Goal: Information Seeking & Learning: Check status

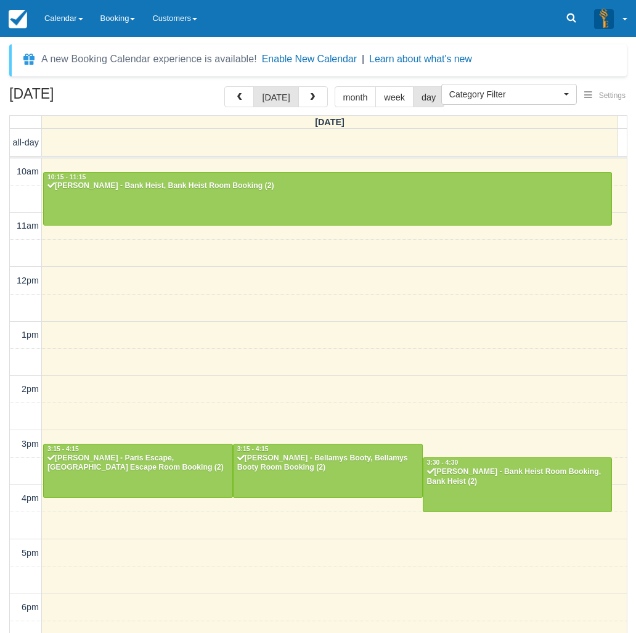
select select
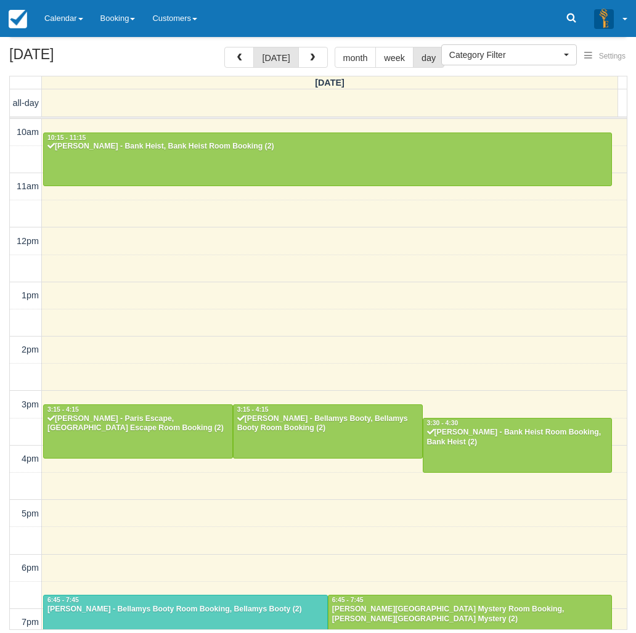
scroll to position [169, 0]
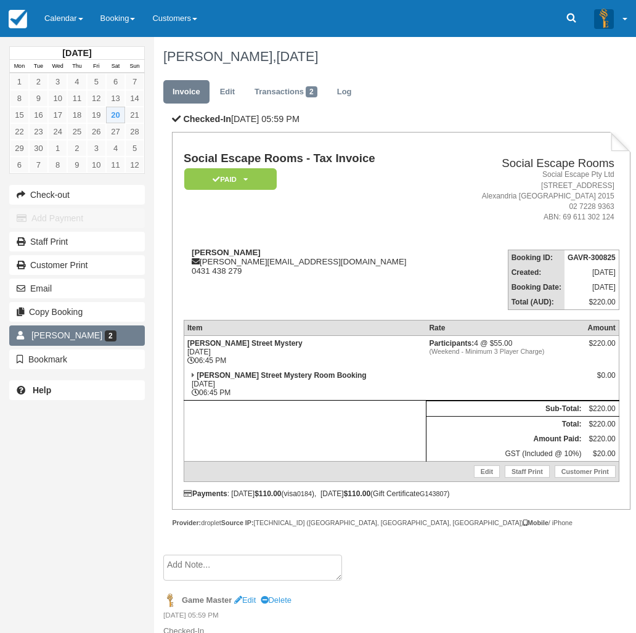
click at [105, 333] on span "2" at bounding box center [111, 335] width 12 height 11
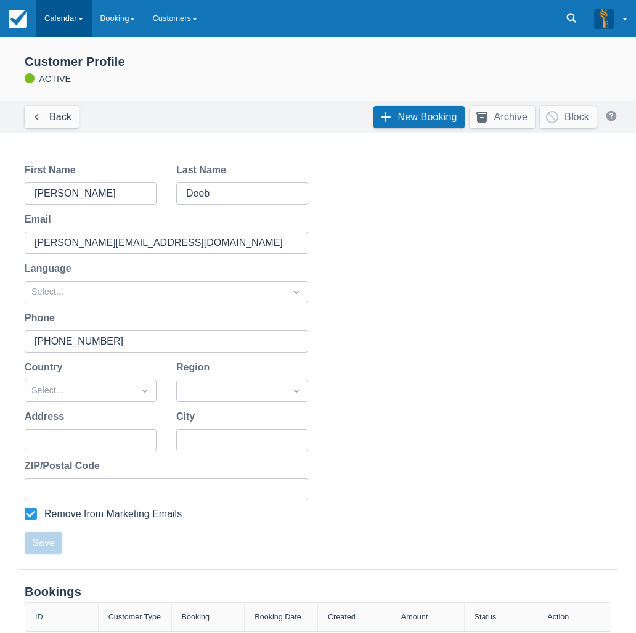
click at [71, 15] on link "Calendar" at bounding box center [64, 18] width 56 height 37
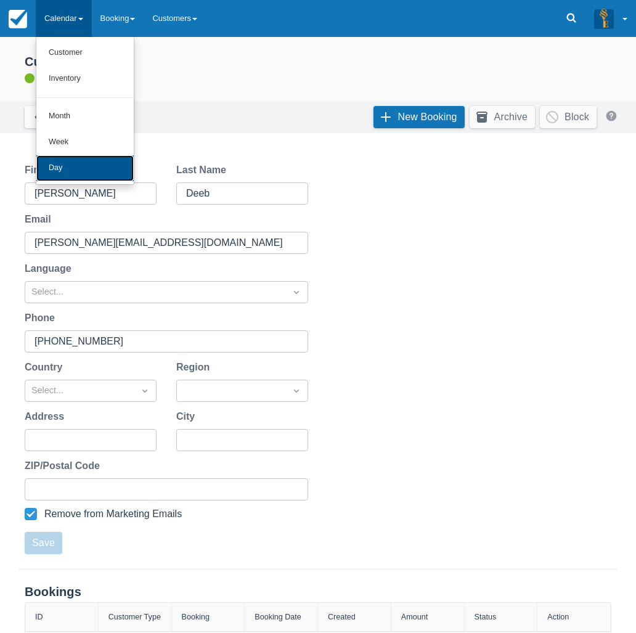
click at [76, 161] on link "Day" at bounding box center [84, 168] width 97 height 26
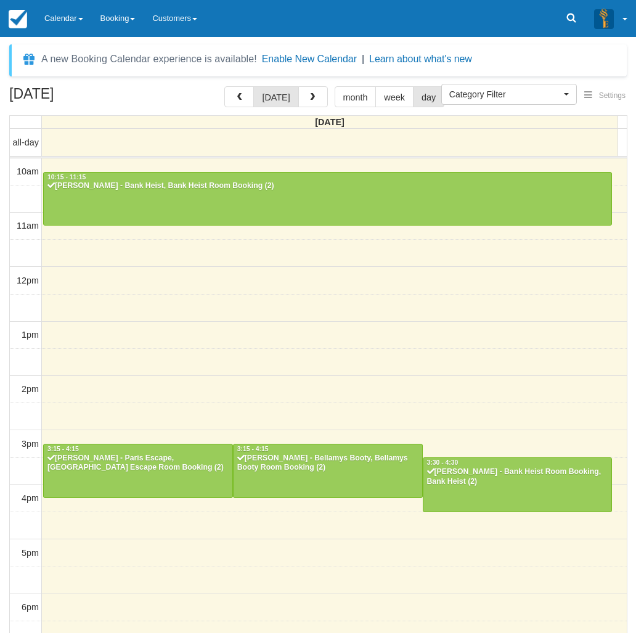
select select
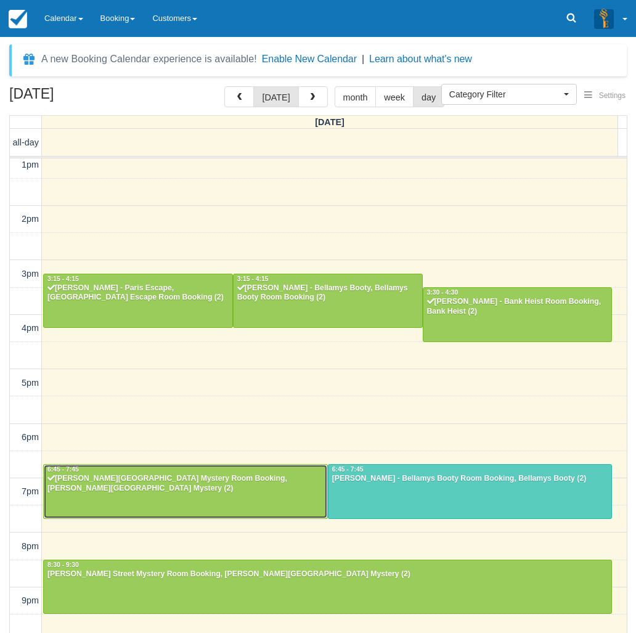
click at [195, 475] on div "Samantha Deeb - Baker Street Mystery Room Booking, Baker Street Mystery (2)" at bounding box center [185, 484] width 277 height 20
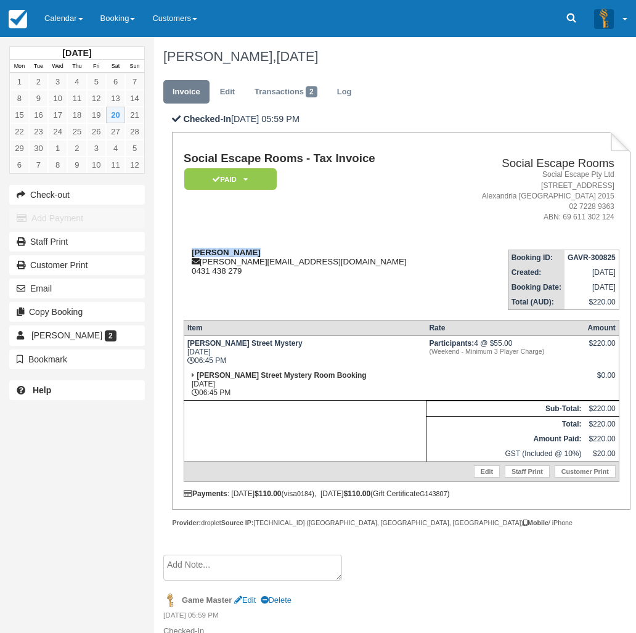
drag, startPoint x: 252, startPoint y: 251, endPoint x: 190, endPoint y: 250, distance: 61.6
click at [190, 250] on div "Samantha Deeb sammy_deeb@hotmail.com 0431 438 279" at bounding box center [317, 262] width 266 height 28
copy strong "Samantha Deeb"
click at [60, 30] on link "Calendar" at bounding box center [64, 18] width 56 height 37
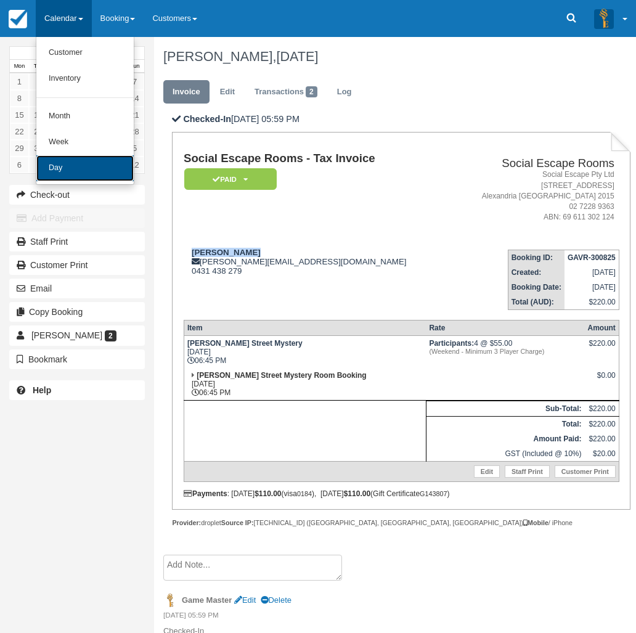
click at [78, 166] on link "Day" at bounding box center [84, 168] width 97 height 26
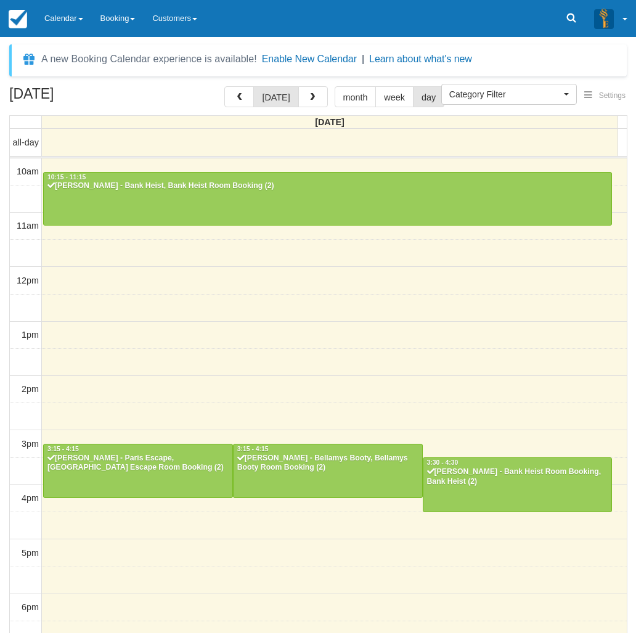
select select
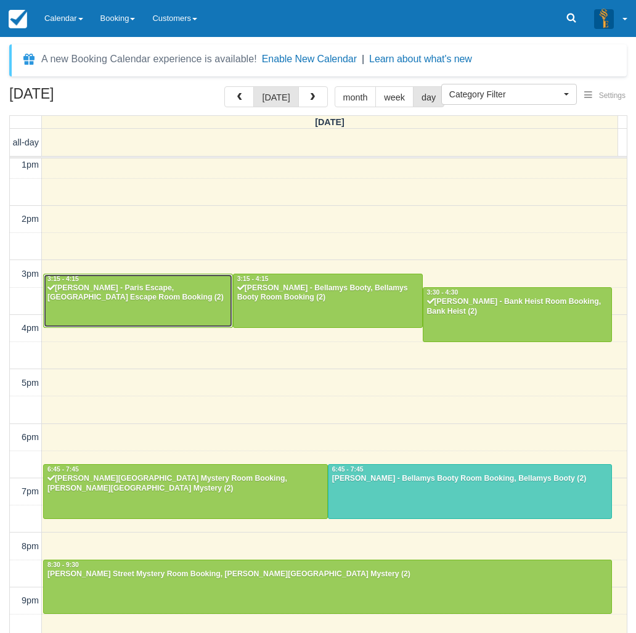
click at [94, 293] on div "[PERSON_NAME] - Paris Escape, [GEOGRAPHIC_DATA] Escape Room Booking (2)" at bounding box center [138, 293] width 182 height 20
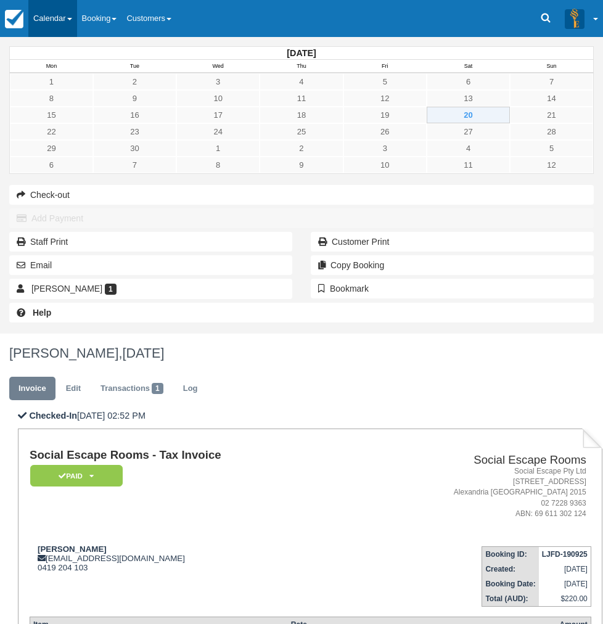
click at [64, 14] on link "Calendar" at bounding box center [52, 18] width 49 height 37
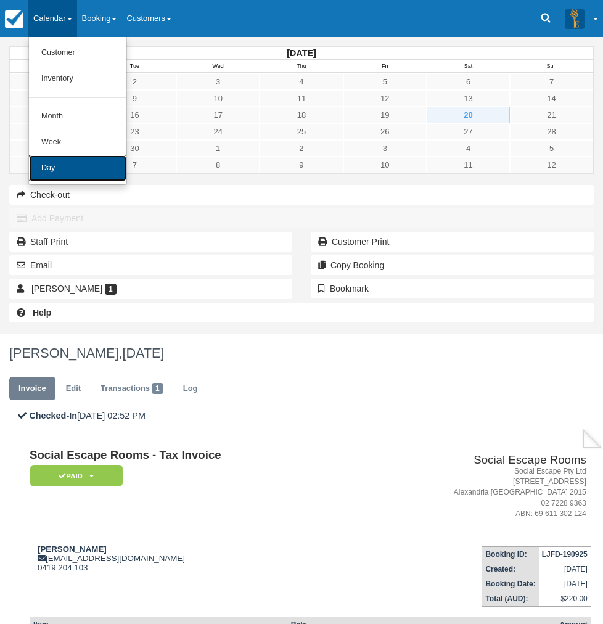
click at [62, 176] on link "Day" at bounding box center [77, 168] width 97 height 26
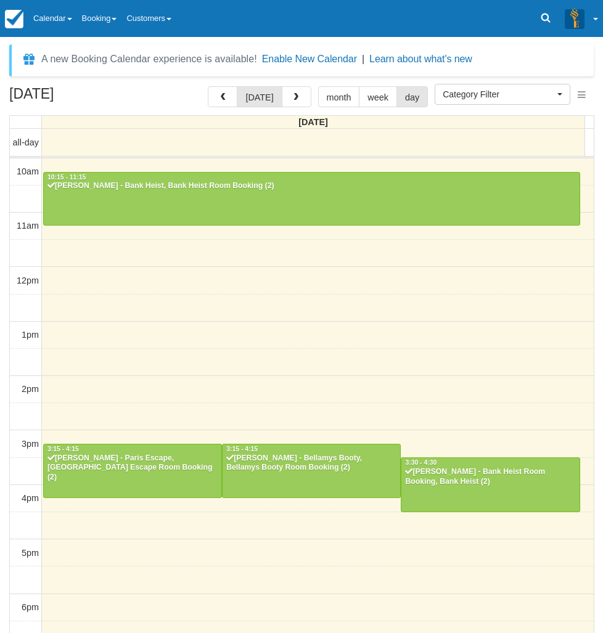
select select
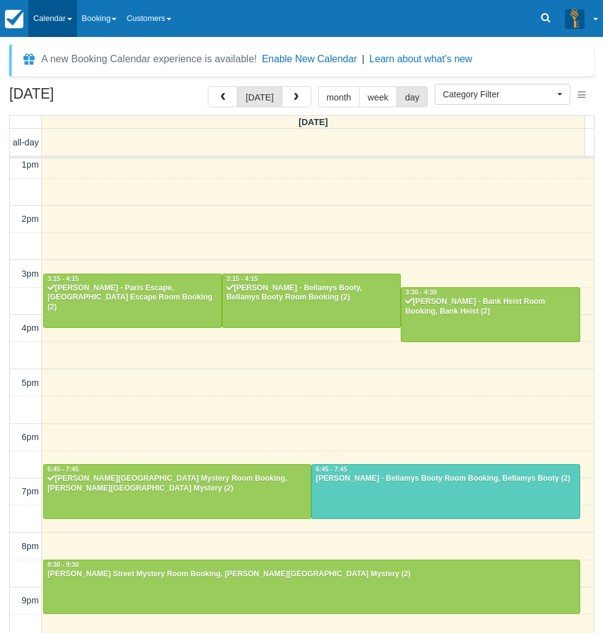
click at [53, 28] on link "Calendar" at bounding box center [52, 18] width 49 height 37
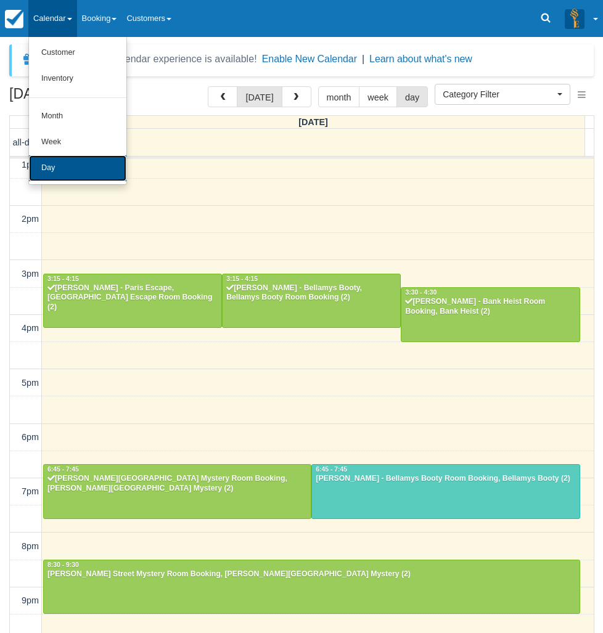
click at [61, 157] on link "Day" at bounding box center [77, 168] width 97 height 26
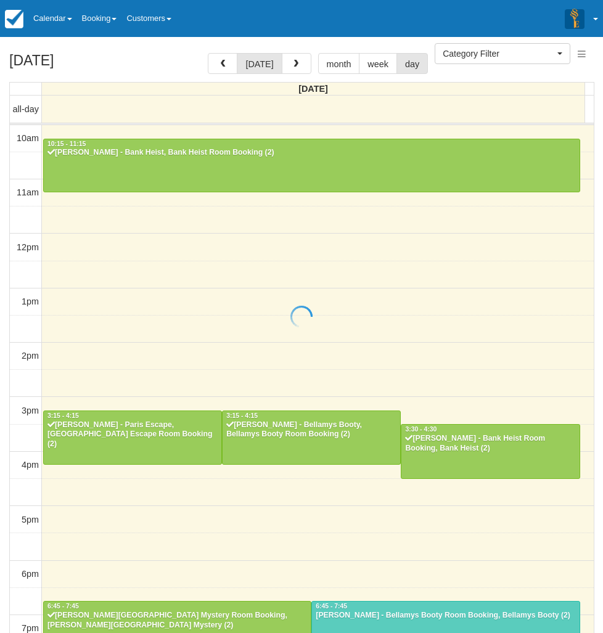
select select
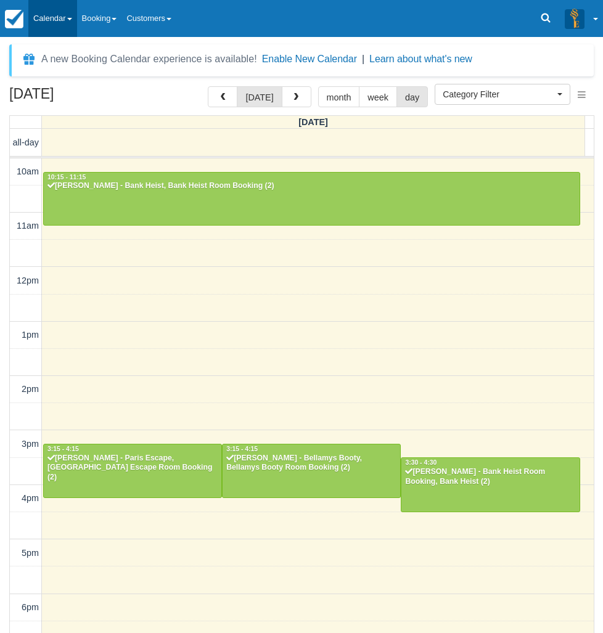
scroll to position [170, 0]
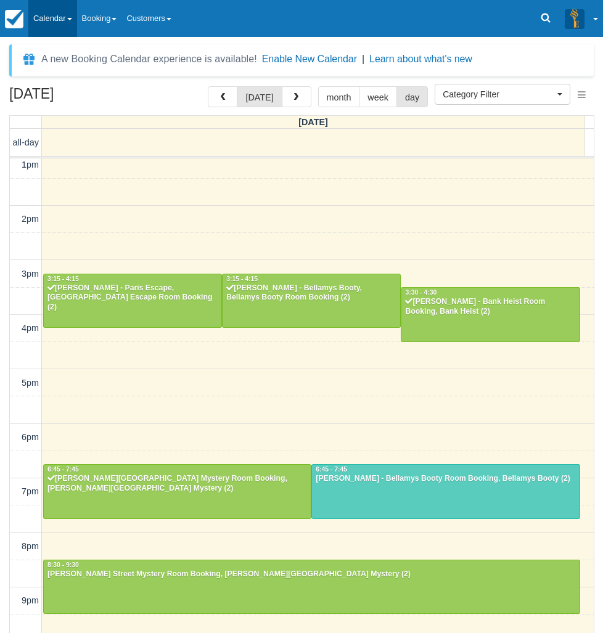
click at [63, 30] on link "Calendar" at bounding box center [52, 18] width 49 height 37
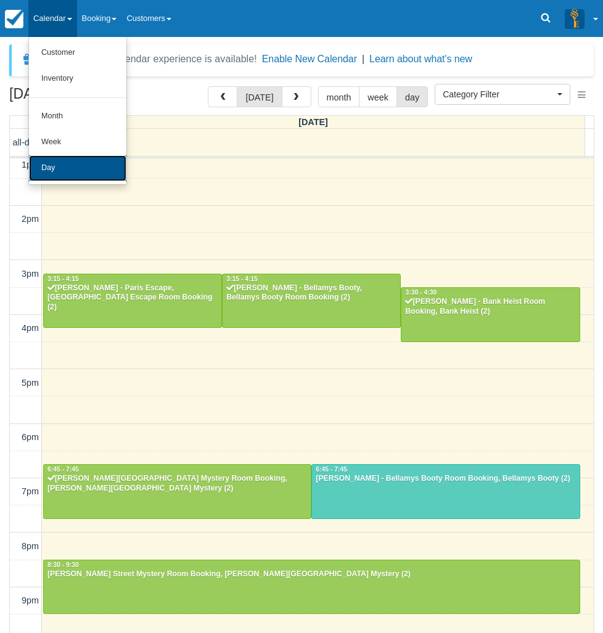
click at [97, 160] on link "Day" at bounding box center [77, 168] width 97 height 26
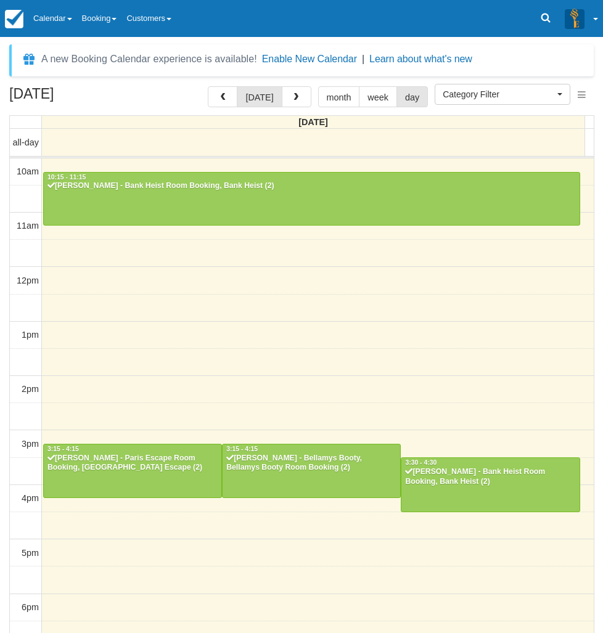
select select
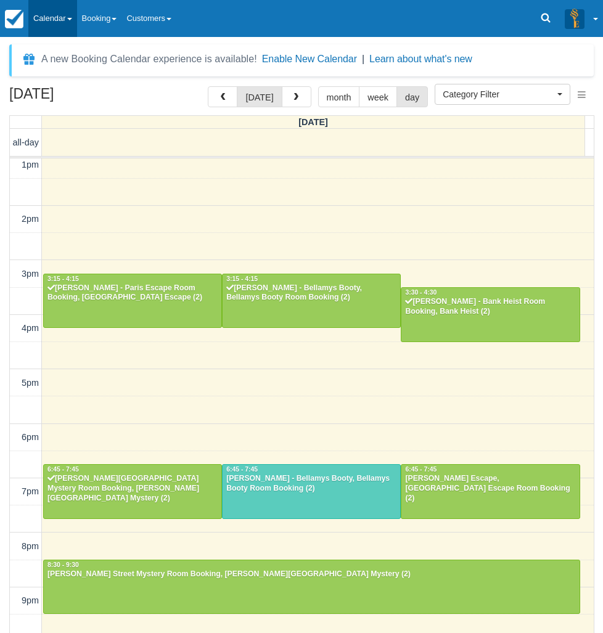
click at [52, 20] on link "Calendar" at bounding box center [52, 18] width 49 height 37
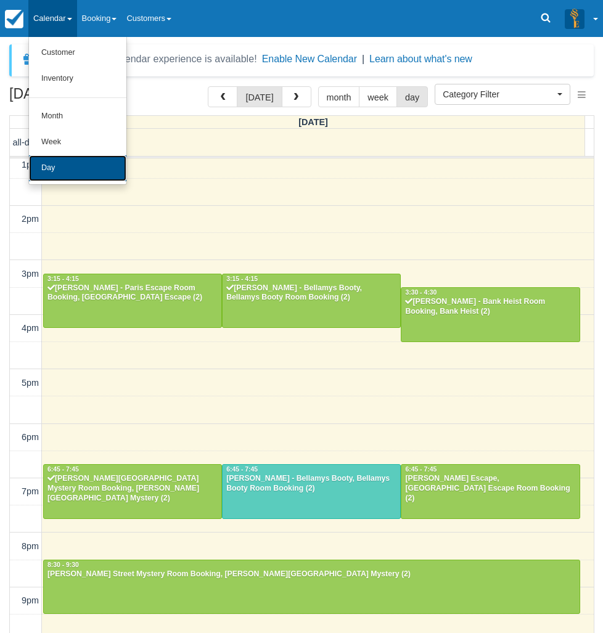
click at [72, 174] on link "Day" at bounding box center [77, 168] width 97 height 26
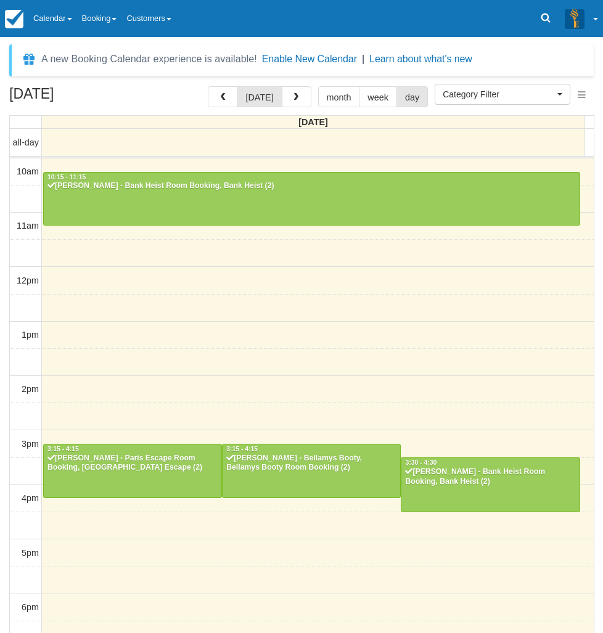
select select
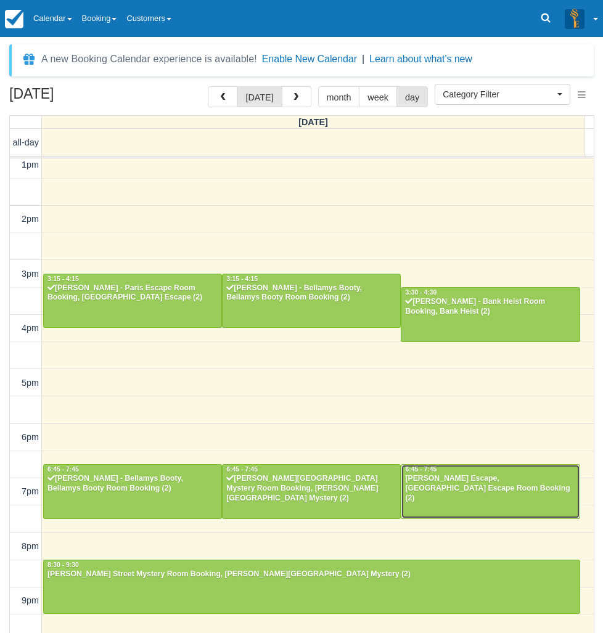
click at [461, 494] on div at bounding box center [489, 491] width 177 height 53
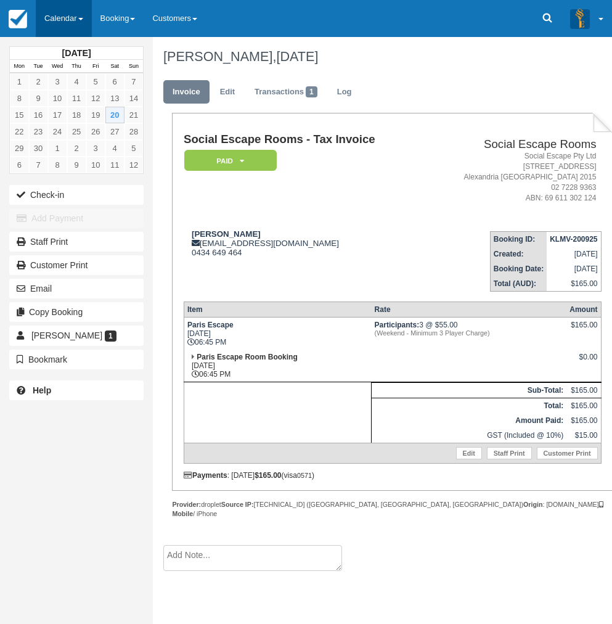
click at [59, 26] on link "Calendar" at bounding box center [64, 18] width 56 height 37
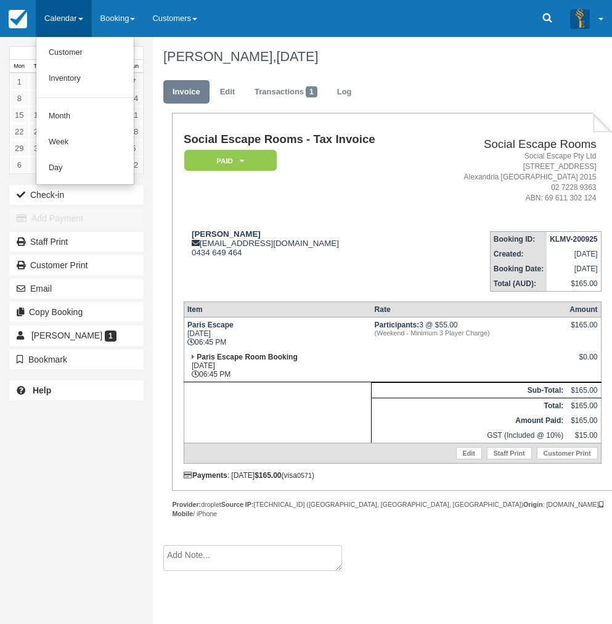
click at [356, 173] on td "Social Escape Rooms - Tax Invoice Paid   Pending Reserved Deposit Blocked for C…" at bounding box center [304, 177] width 240 height 88
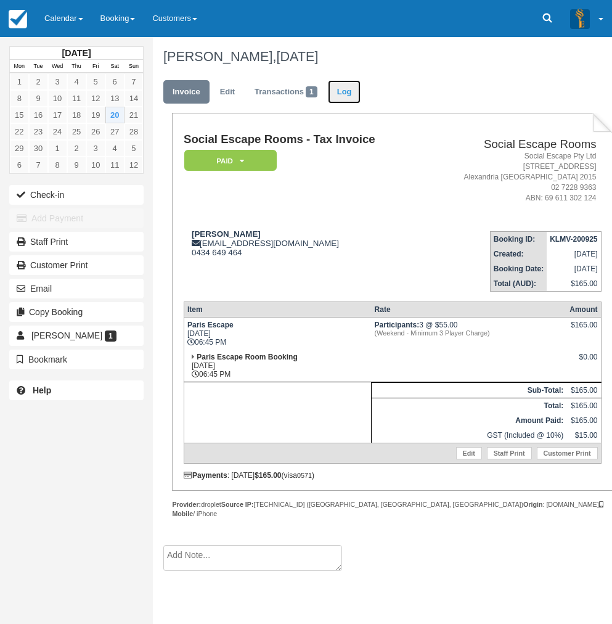
click at [339, 94] on link "Log" at bounding box center [344, 92] width 33 height 24
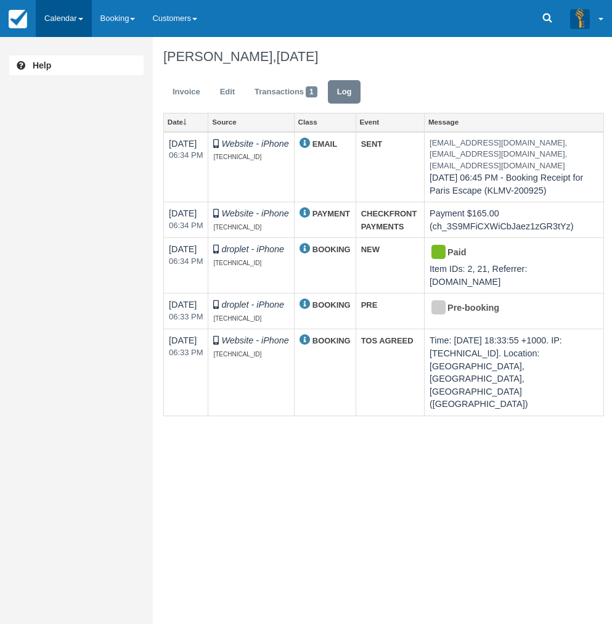
click at [63, 26] on link "Calendar" at bounding box center [64, 18] width 56 height 37
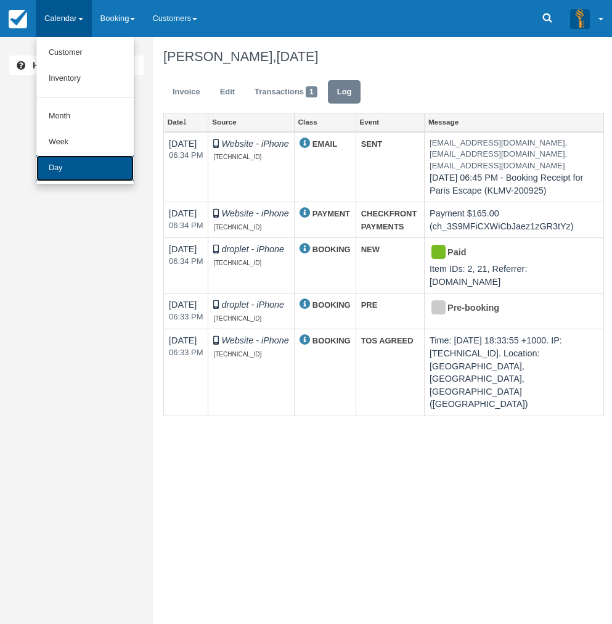
click at [92, 172] on link "Day" at bounding box center [84, 168] width 97 height 26
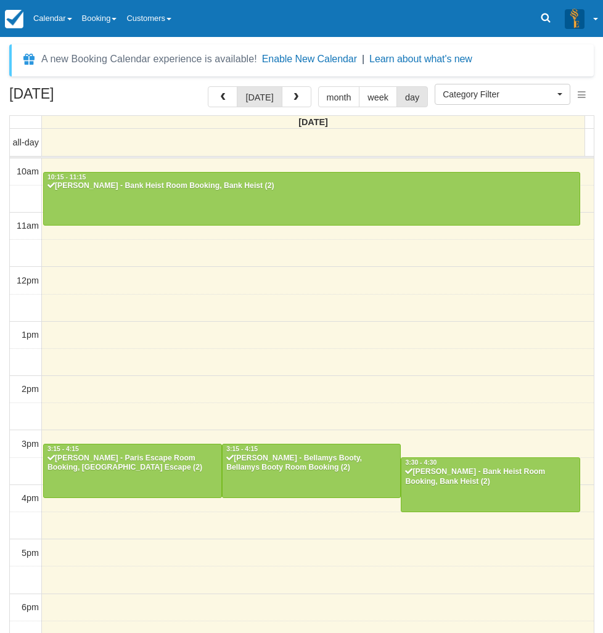
select select
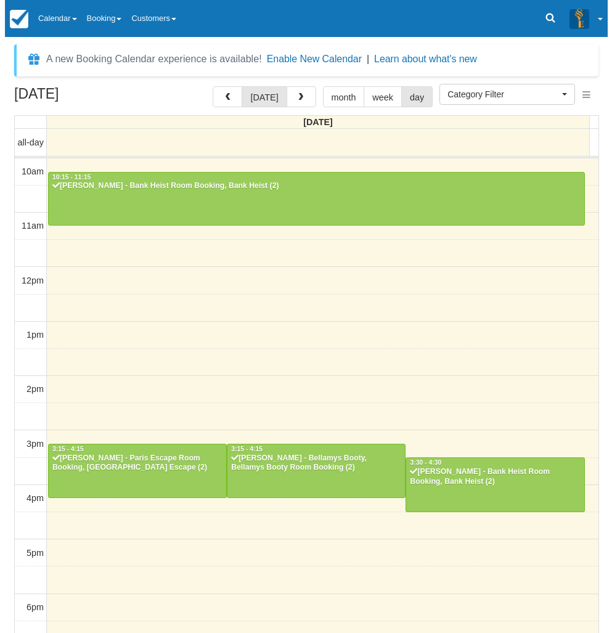
scroll to position [170, 0]
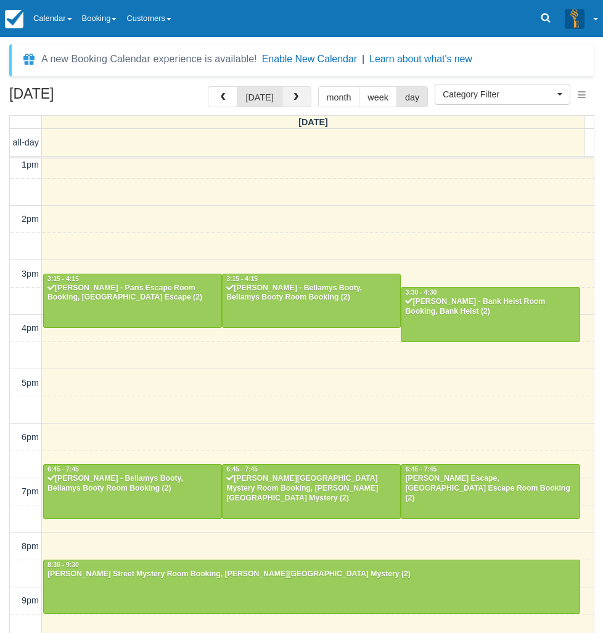
click at [301, 102] on button "button" at bounding box center [297, 96] width 30 height 21
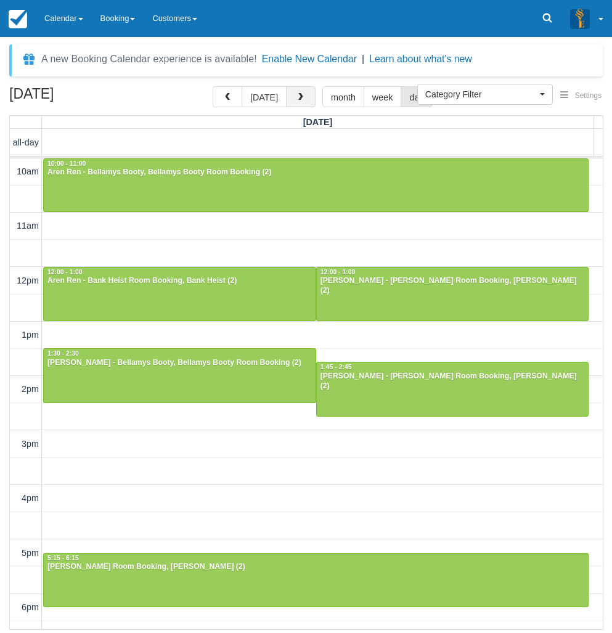
click at [309, 101] on button "button" at bounding box center [301, 96] width 30 height 21
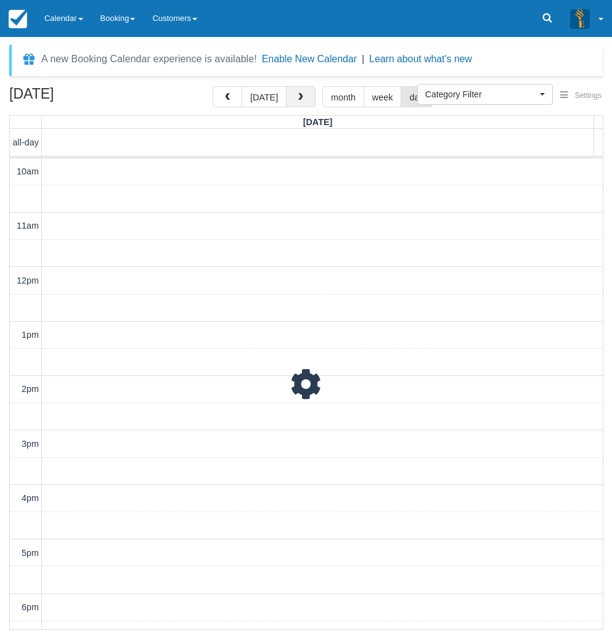
scroll to position [210, 0]
click at [309, 101] on button "button" at bounding box center [301, 96] width 30 height 21
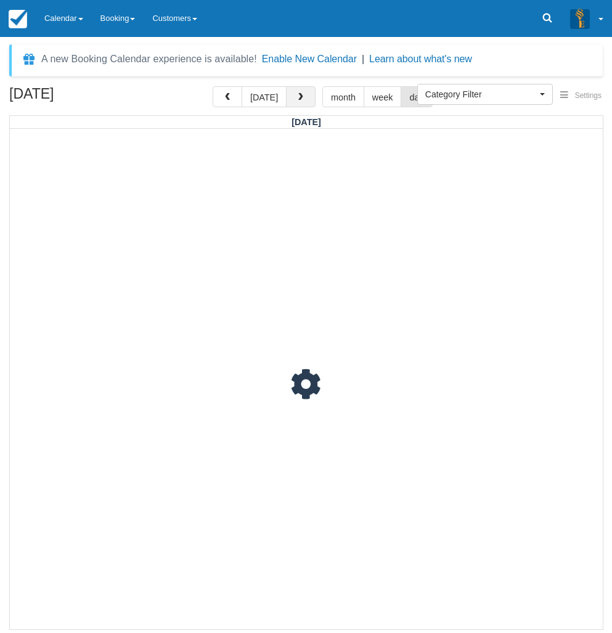
click at [309, 101] on button "button" at bounding box center [301, 96] width 30 height 21
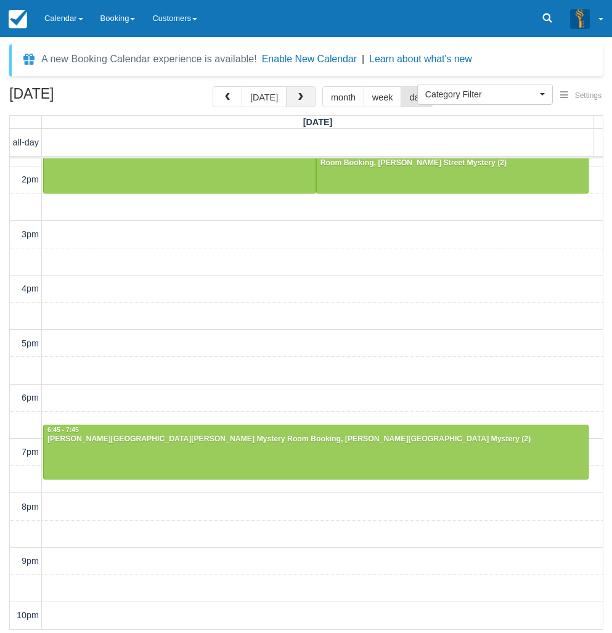
click at [309, 101] on button "button" at bounding box center [301, 96] width 30 height 21
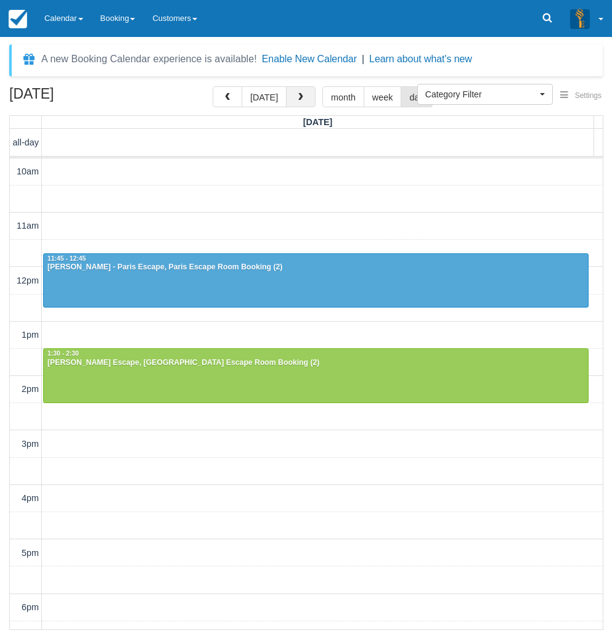
scroll to position [210, 0]
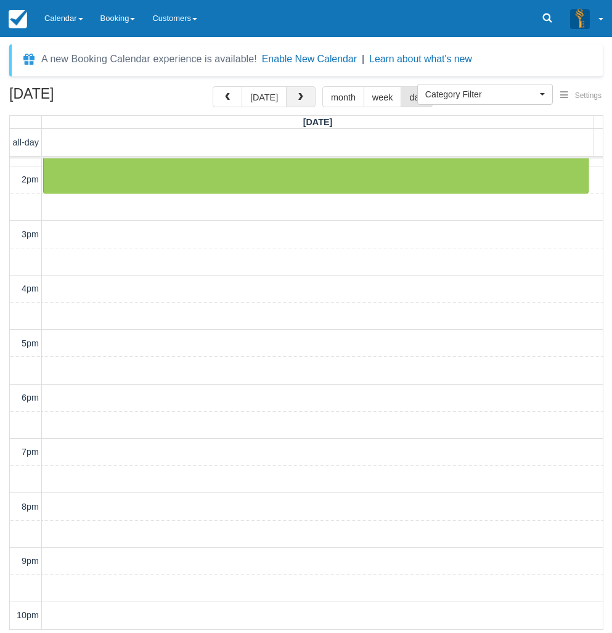
click at [309, 101] on button "button" at bounding box center [301, 96] width 30 height 21
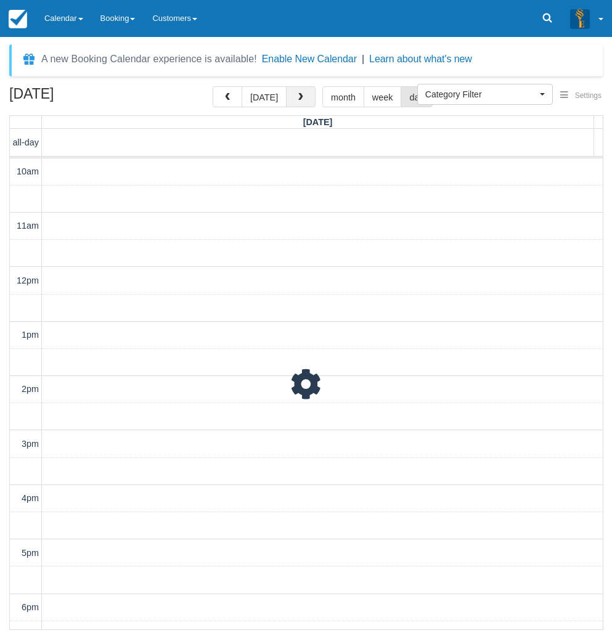
scroll to position [210, 0]
click at [301, 104] on button "button" at bounding box center [301, 96] width 30 height 21
click at [300, 99] on span "button" at bounding box center [300, 97] width 9 height 9
click at [298, 99] on span "button" at bounding box center [300, 97] width 9 height 9
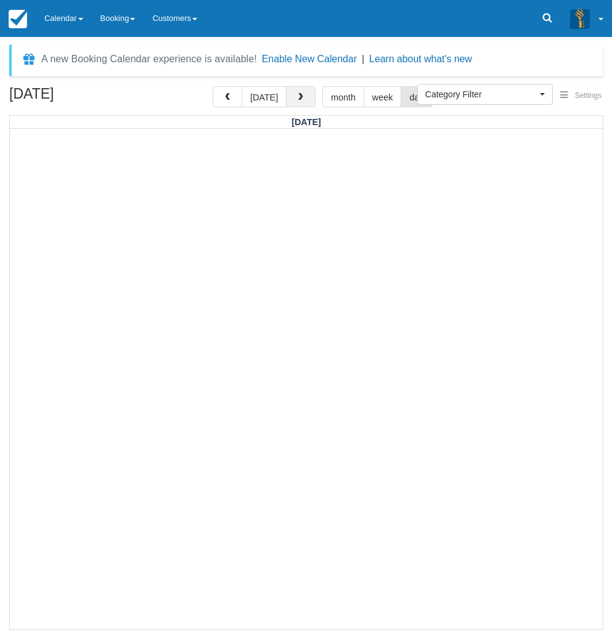
click at [301, 100] on span "button" at bounding box center [300, 97] width 9 height 9
click at [300, 100] on span "button" at bounding box center [300, 97] width 9 height 9
click at [282, 102] on button "[DATE]" at bounding box center [264, 96] width 45 height 21
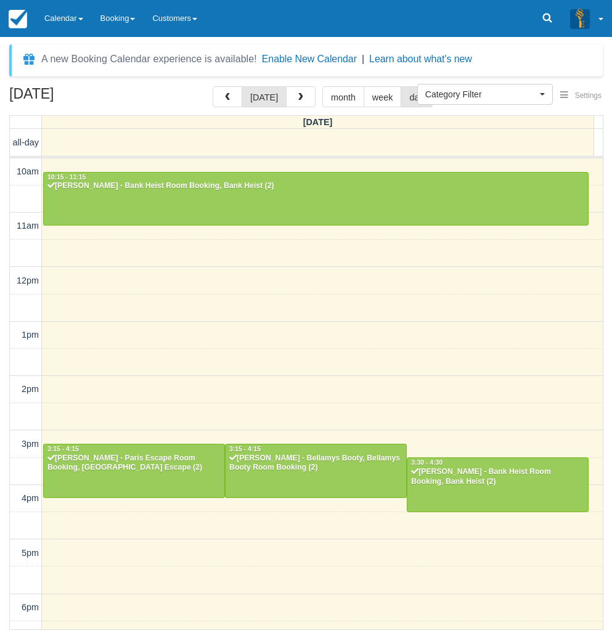
scroll to position [210, 0]
